Goal: Find specific page/section: Find specific page/section

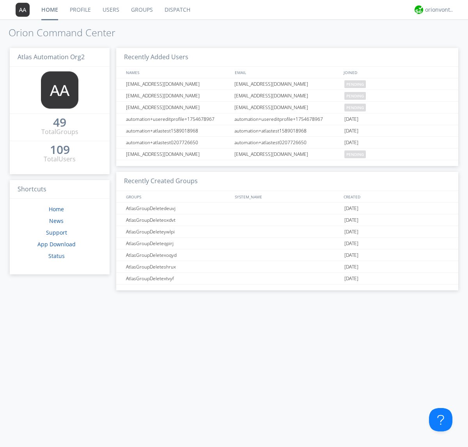
click at [177, 10] on link "Dispatch" at bounding box center [177, 9] width 37 height 19
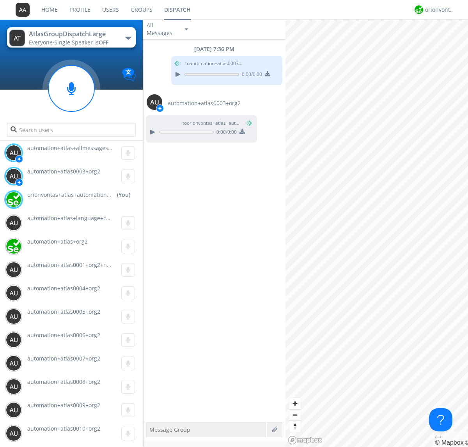
click at [128, 38] on div "button" at bounding box center [128, 38] width 6 height 3
click at [0, 0] on span "AtlasGroupDispatch" at bounding box center [0, 0] width 0 height 0
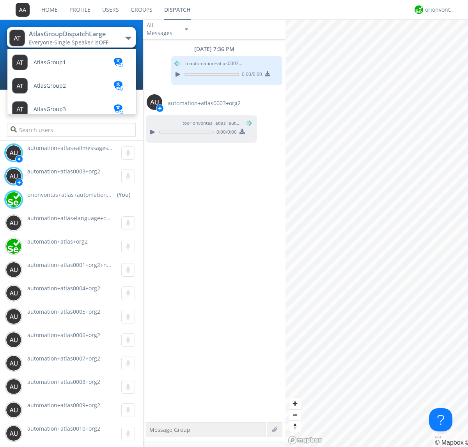
scroll to position [21, 0]
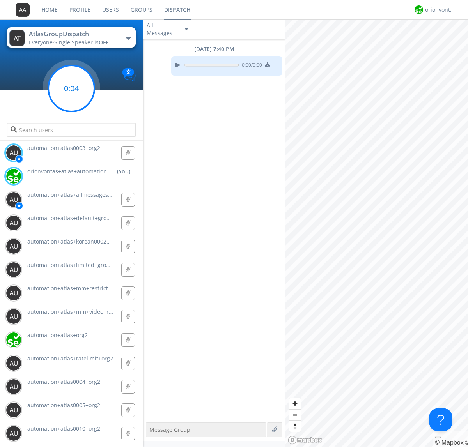
click at [71, 88] on g at bounding box center [71, 88] width 46 height 46
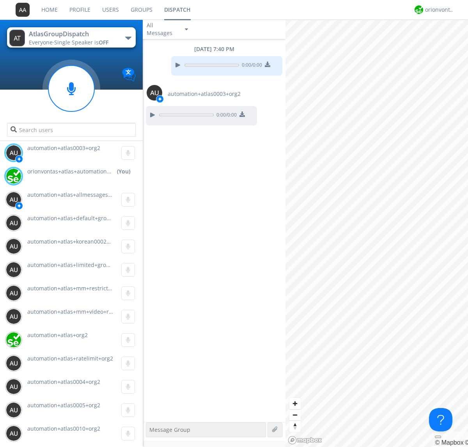
click at [128, 38] on div "button" at bounding box center [128, 38] width 6 height 3
click at [0, 0] on span "AtlasGroupDispatch2" at bounding box center [0, 0] width 0 height 0
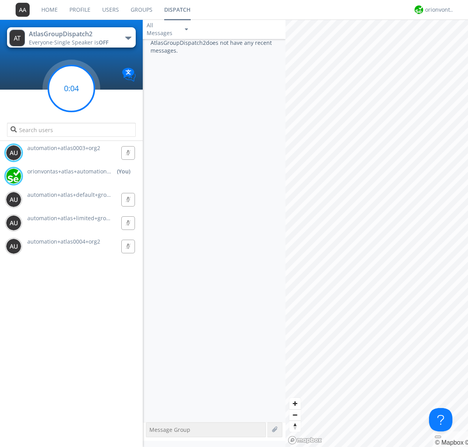
click at [71, 88] on g at bounding box center [71, 88] width 46 height 46
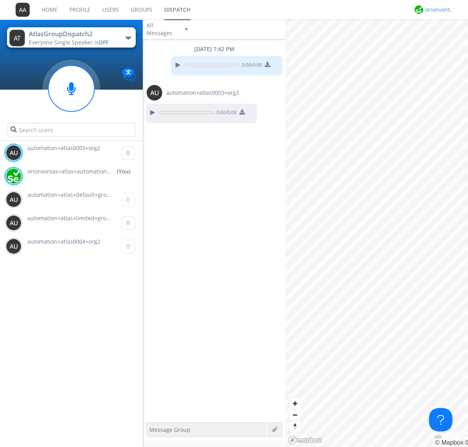
click at [437, 10] on div "orionvontas+atlas+automation+org2" at bounding box center [439, 10] width 29 height 8
